Goal: Transaction & Acquisition: Subscribe to service/newsletter

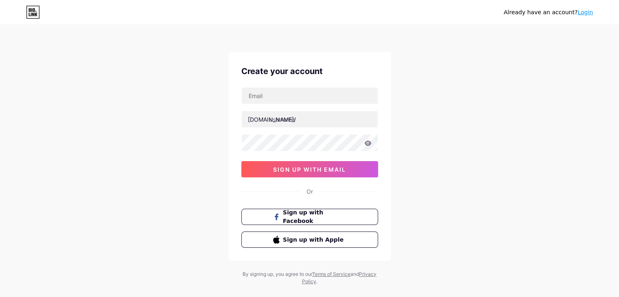
type input "[EMAIL_ADDRESS][DOMAIN_NAME]"
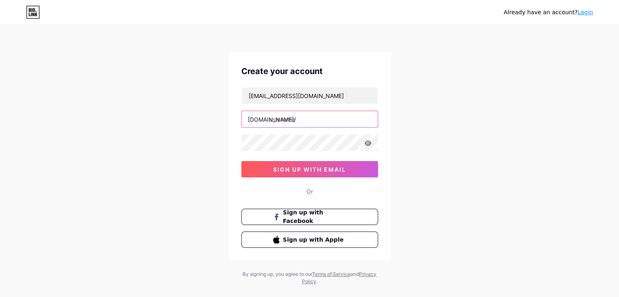
click at [292, 117] on input "text" at bounding box center [310, 119] width 136 height 16
click at [267, 124] on input "text" at bounding box center [310, 119] width 136 height 16
paste input "oshinwebsolution"
type input "oshinwebsolution"
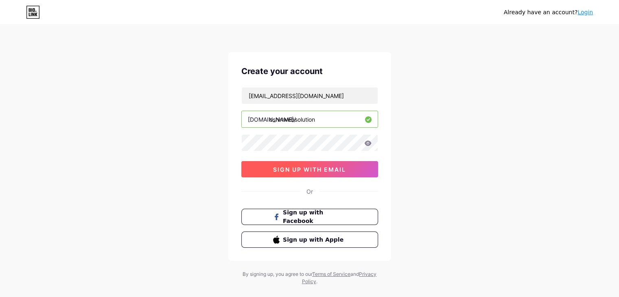
click at [291, 162] on button "sign up with email" at bounding box center [310, 169] width 137 height 16
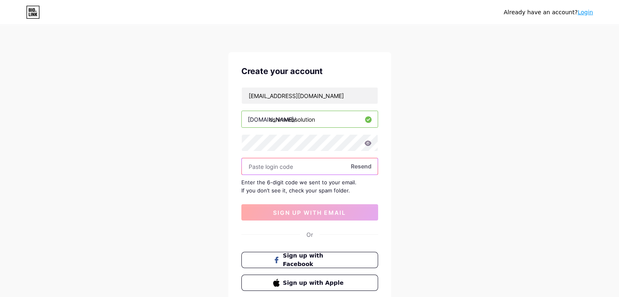
click at [266, 163] on input "text" at bounding box center [310, 166] width 136 height 16
paste input "660895"
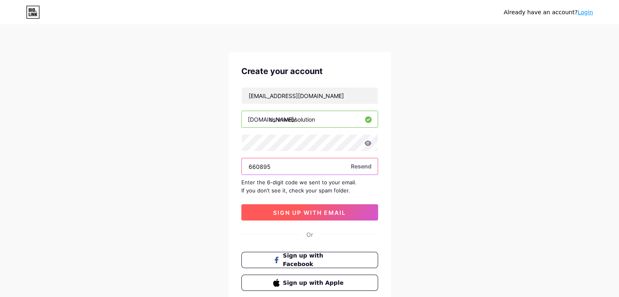
type input "660895"
click at [334, 217] on button "sign up with email" at bounding box center [310, 212] width 137 height 16
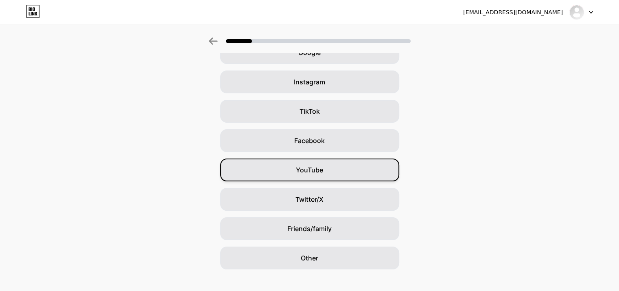
scroll to position [60, 0]
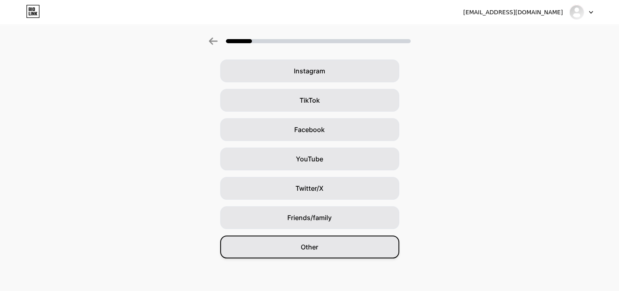
click at [318, 253] on div "Other" at bounding box center [309, 246] width 179 height 23
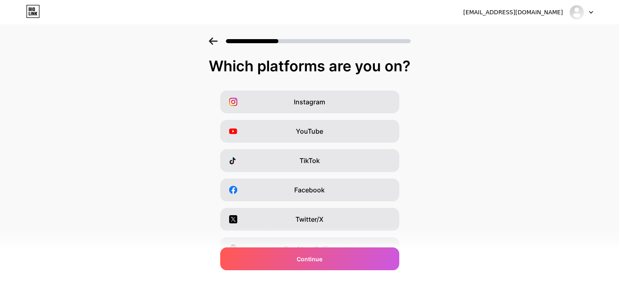
scroll to position [101, 0]
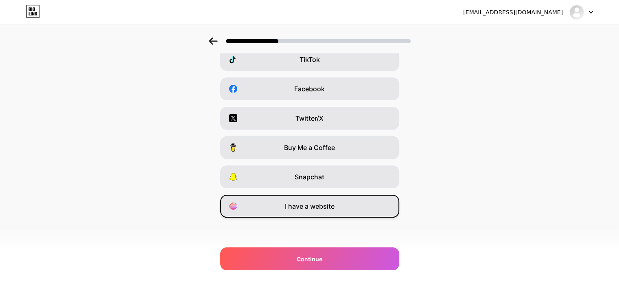
click at [310, 209] on span "I have a website" at bounding box center [310, 206] width 50 height 10
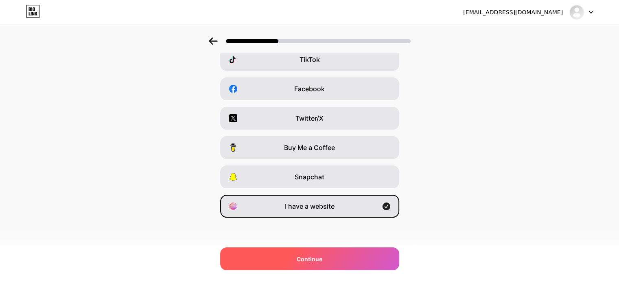
click at [323, 261] on span "Continue" at bounding box center [310, 259] width 26 height 9
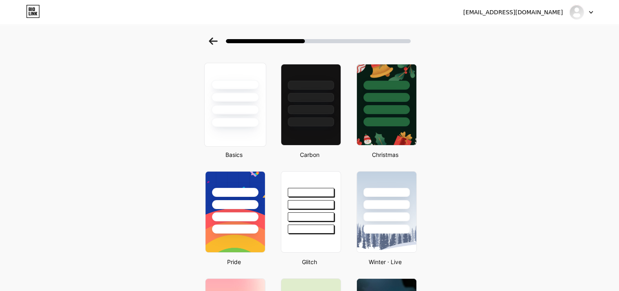
scroll to position [0, 0]
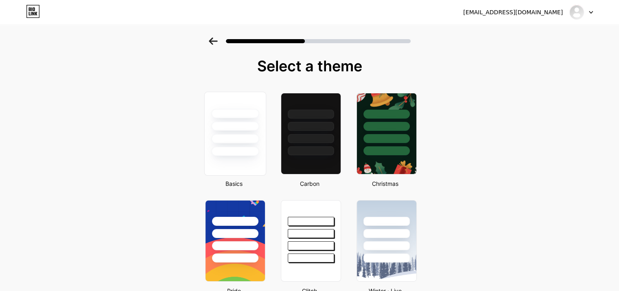
click at [249, 118] on div at bounding box center [234, 124] width 61 height 64
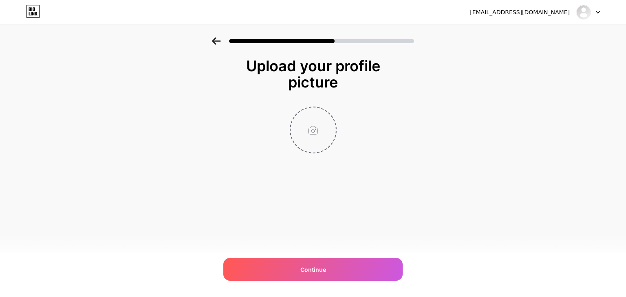
click at [316, 129] on input "file" at bounding box center [312, 130] width 45 height 45
type input "C:\fakepath\oshin web solution.jpg"
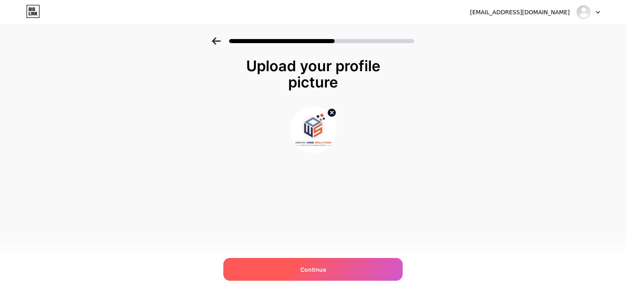
click at [325, 278] on div "Continue" at bounding box center [312, 269] width 179 height 23
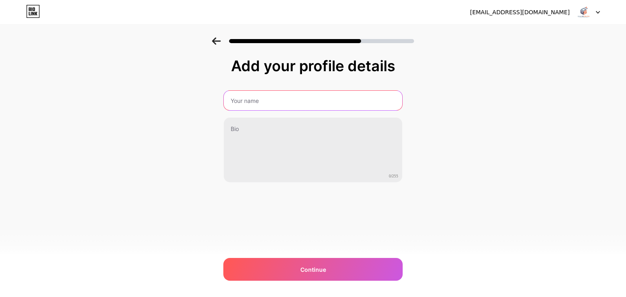
drag, startPoint x: 254, startPoint y: 97, endPoint x: 268, endPoint y: 110, distance: 19.0
click at [254, 97] on input "text" at bounding box center [313, 101] width 178 height 20
type input "Oshin Web Solution"
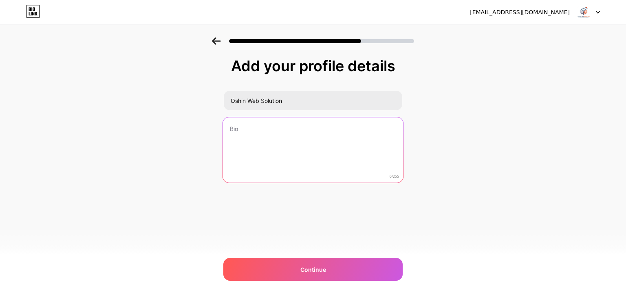
click at [259, 132] on textarea at bounding box center [313, 150] width 180 height 66
paste textarea "Digital Marketing Agency in India - Oshin Web Solution drives results with SEO,…"
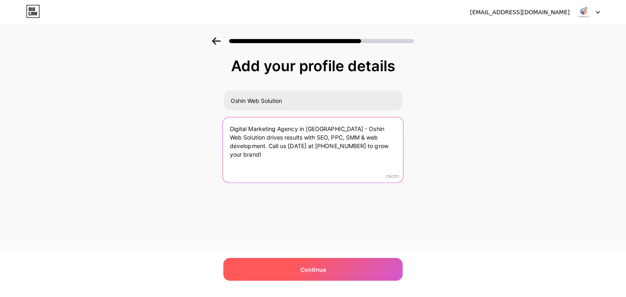
type textarea "Digital Marketing Agency in India - Oshin Web Solution drives results with SEO,…"
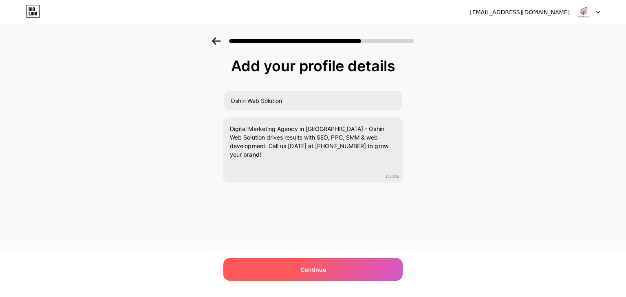
click at [324, 271] on span "Continue" at bounding box center [313, 270] width 26 height 9
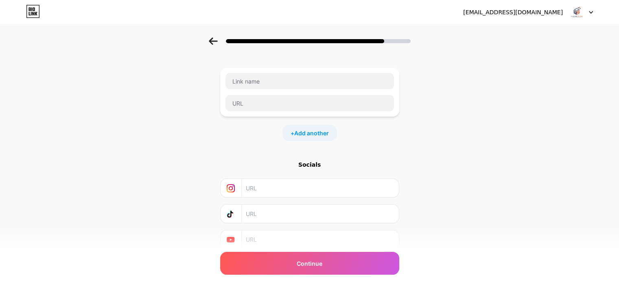
scroll to position [64, 0]
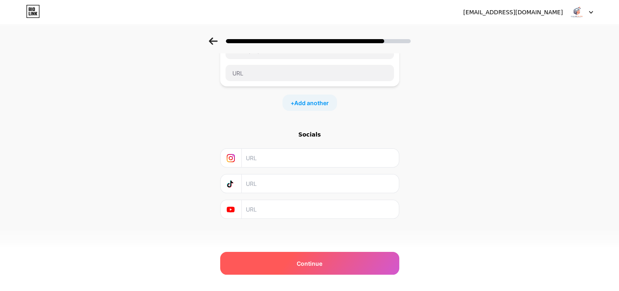
click at [321, 258] on div "Continue" at bounding box center [309, 263] width 179 height 23
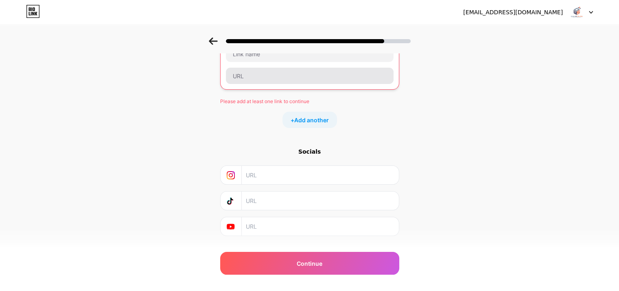
scroll to position [0, 0]
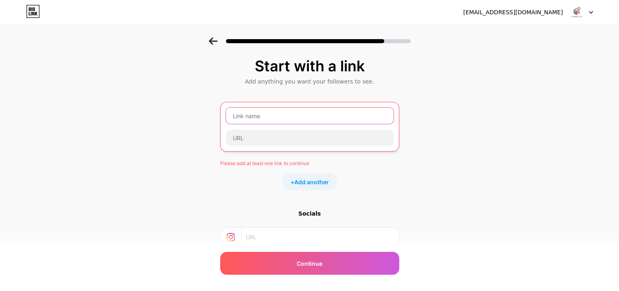
click at [257, 118] on input "text" at bounding box center [310, 116] width 168 height 16
click at [243, 116] on input "text" at bounding box center [310, 116] width 168 height 16
paste input "App Development Services"
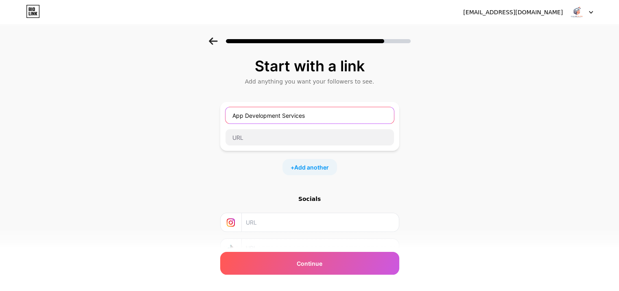
type input "App Development Services"
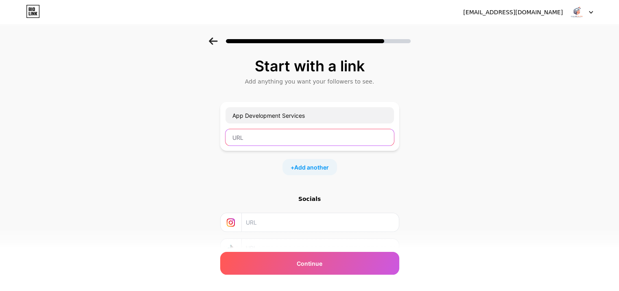
click at [248, 137] on input "text" at bounding box center [310, 137] width 169 height 16
paste input "https://oshinwebsolution.com/app-development-services/"
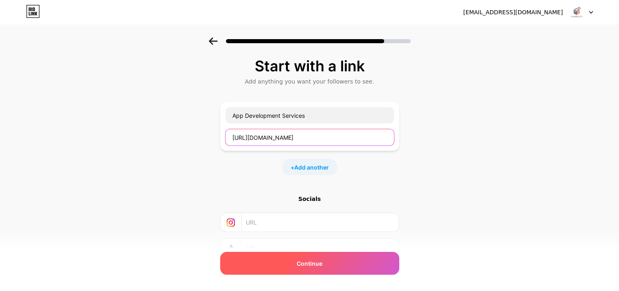
type input "https://oshinwebsolution.com/app-development-services/"
click at [318, 258] on div "Continue" at bounding box center [309, 263] width 179 height 23
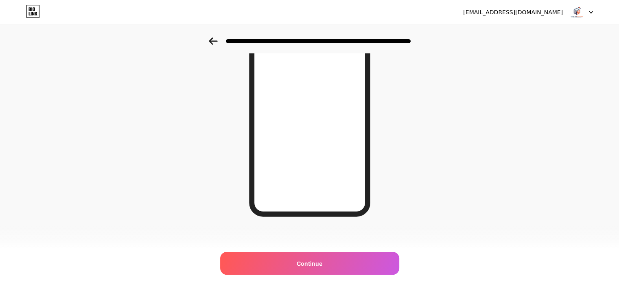
scroll to position [118, 0]
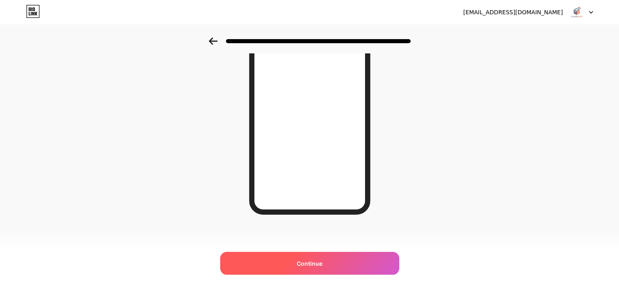
click at [334, 260] on div "Continue" at bounding box center [309, 263] width 179 height 23
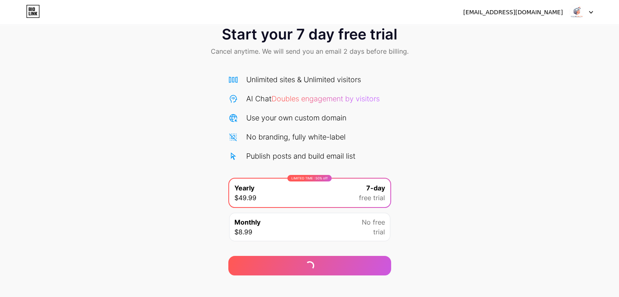
scroll to position [30, 0]
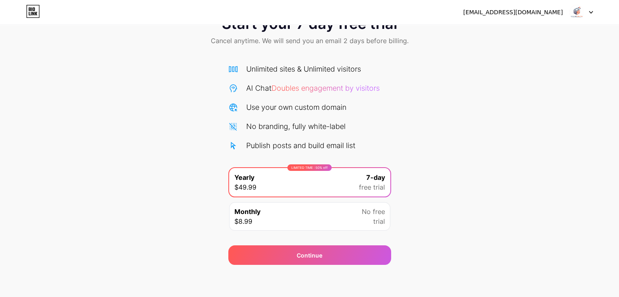
click at [349, 220] on div "Monthly $8.99 No free trial" at bounding box center [309, 216] width 161 height 29
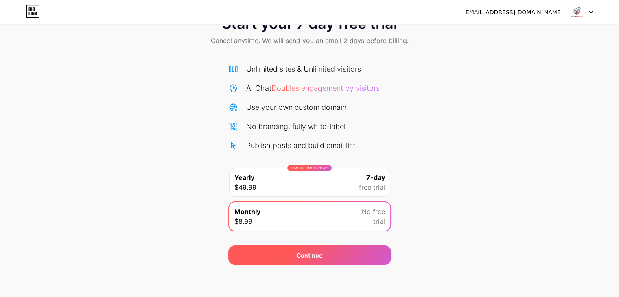
click at [381, 254] on div "Continue" at bounding box center [309, 256] width 163 height 20
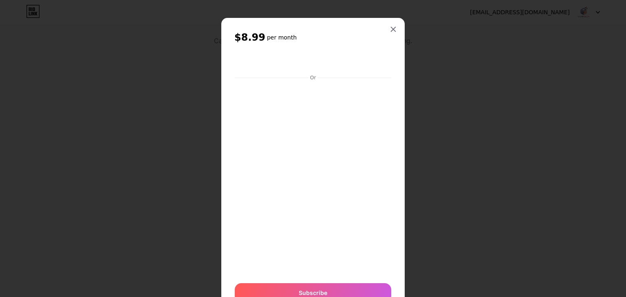
click at [393, 26] on div at bounding box center [393, 29] width 15 height 15
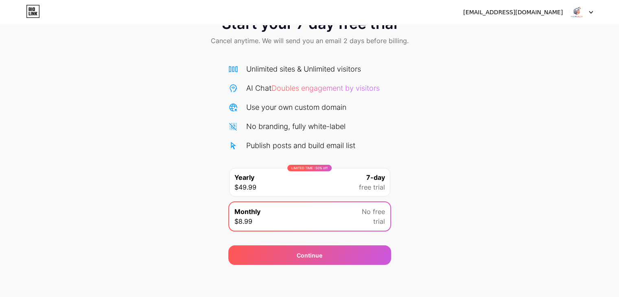
click at [351, 195] on div "LIMITED TIME : 50% off Yearly $49.99 7-day free trial" at bounding box center [309, 182] width 161 height 29
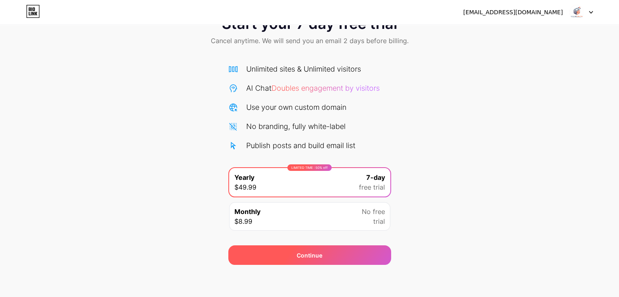
click at [340, 255] on div "Continue" at bounding box center [309, 256] width 163 height 20
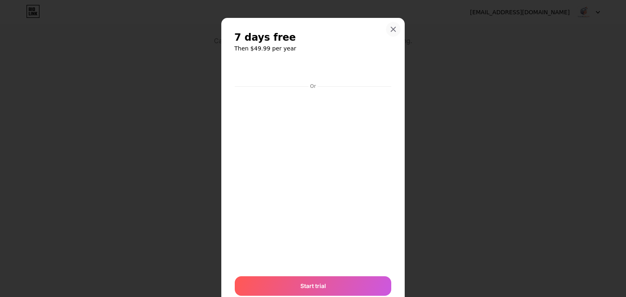
click at [392, 28] on icon at bounding box center [393, 29] width 7 height 7
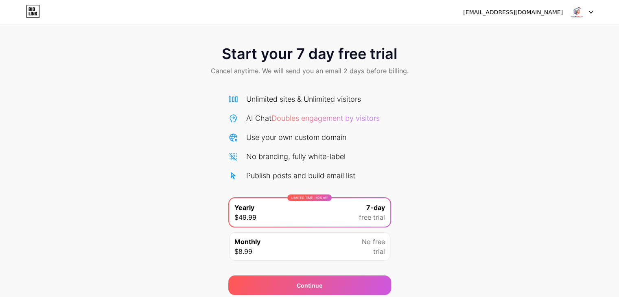
scroll to position [0, 0]
click at [579, 13] on img at bounding box center [576, 11] width 15 height 15
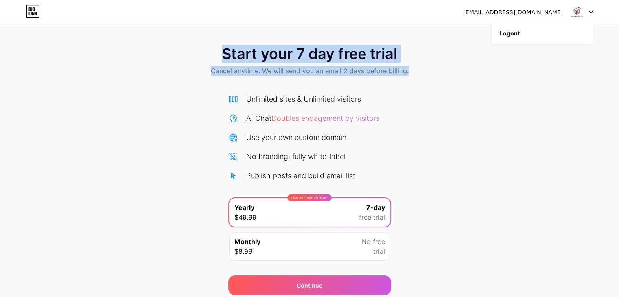
drag, startPoint x: 540, startPoint y: 35, endPoint x: 537, endPoint y: 163, distance: 128.8
click at [537, 163] on div "oshinwebmarketing@gmail.com Logout Link Copied Start your 7 day free trial Canc…" at bounding box center [309, 147] width 619 height 295
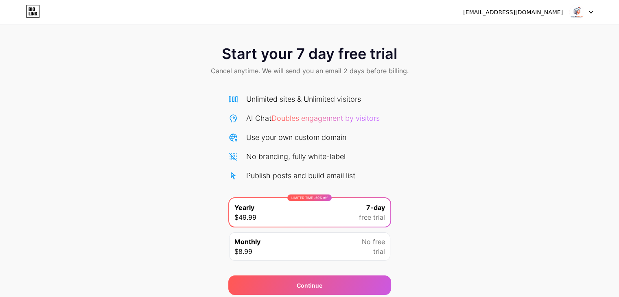
click at [41, 10] on div "oshinwebmarketing@gmail.com Logout" at bounding box center [309, 12] width 619 height 15
click at [35, 10] on icon at bounding box center [34, 9] width 2 height 4
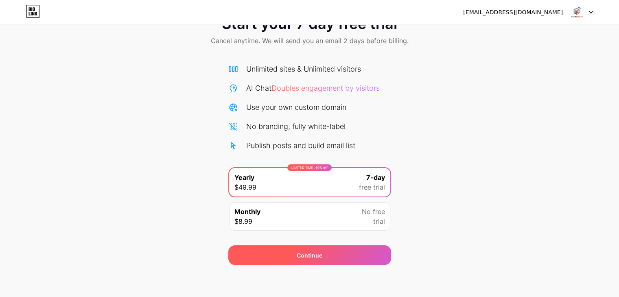
click at [332, 256] on div "Continue" at bounding box center [309, 256] width 163 height 20
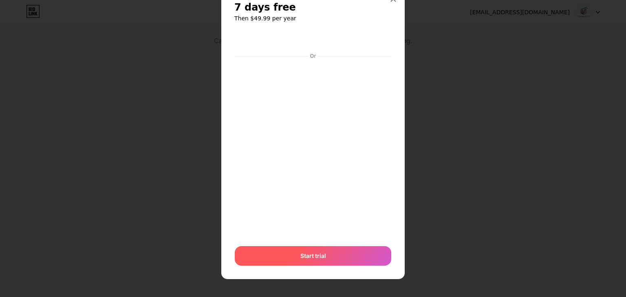
click at [336, 251] on div "Start trial" at bounding box center [313, 256] width 156 height 20
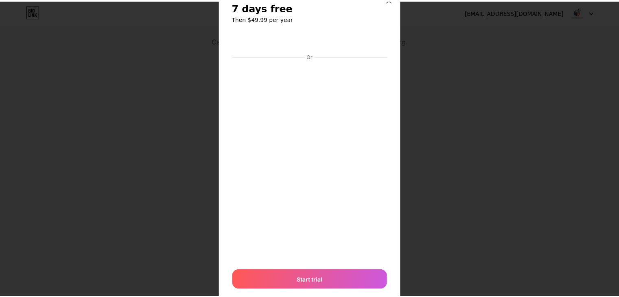
scroll to position [0, 0]
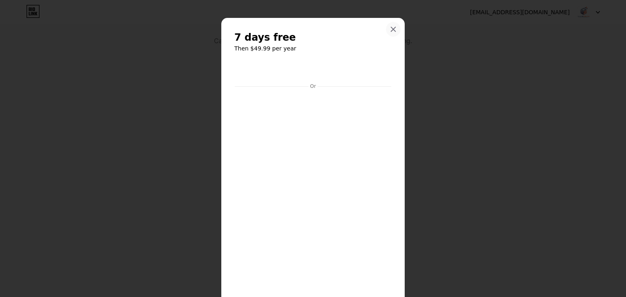
click at [391, 32] on icon at bounding box center [393, 29] width 7 height 7
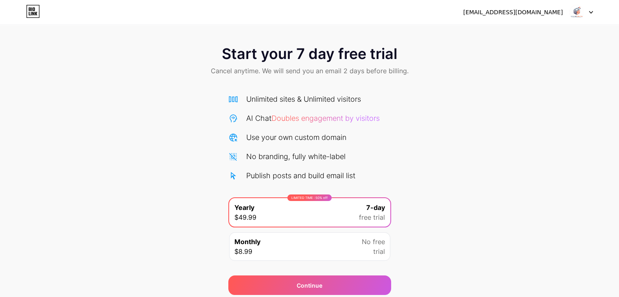
click at [37, 15] on icon at bounding box center [33, 11] width 14 height 13
click at [590, 17] on div at bounding box center [582, 12] width 24 height 15
click at [528, 38] on li "Logout" at bounding box center [542, 33] width 101 height 22
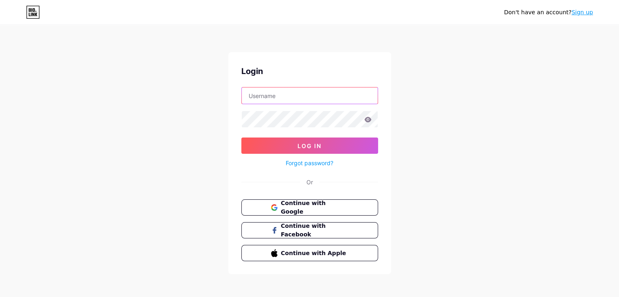
type input "[EMAIL_ADDRESS][DOMAIN_NAME]"
click at [299, 208] on span "Continue with Google" at bounding box center [315, 208] width 68 height 18
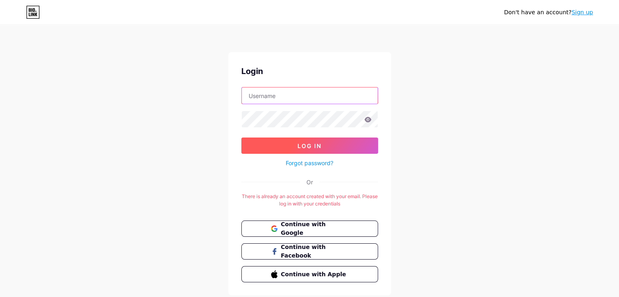
type input "[EMAIL_ADDRESS][DOMAIN_NAME]"
click at [327, 153] on button "Log In" at bounding box center [310, 146] width 137 height 16
